Goal: Ask a question: Seek information or help from site administrators or community

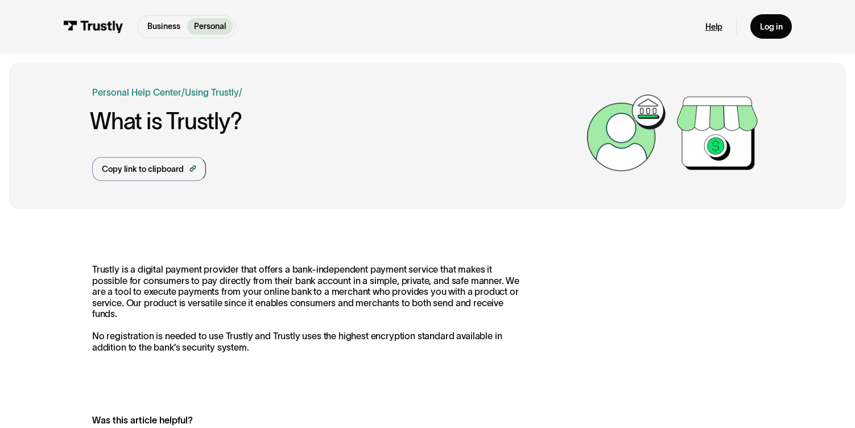
click at [715, 23] on link "Help" at bounding box center [714, 27] width 17 height 11
